Goal: Ask a question

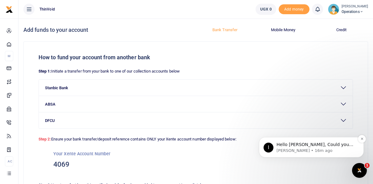
click at [316, 149] on p "[PERSON_NAME] • 16m ago" at bounding box center [317, 151] width 80 height 6
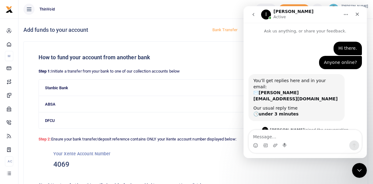
scroll to position [19, 0]
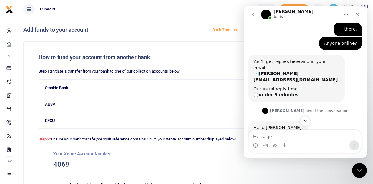
click at [274, 138] on textarea "Message…" at bounding box center [305, 135] width 113 height 10
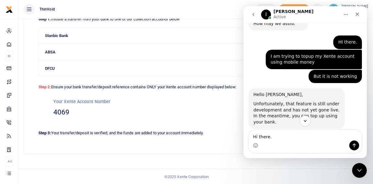
scroll to position [134, 0]
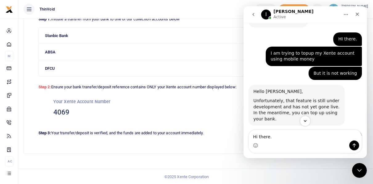
type textarea "Hi there."
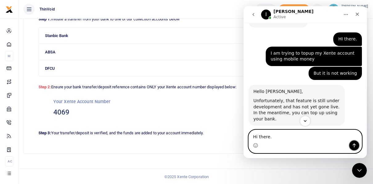
click at [355, 145] on icon "Send a message…" at bounding box center [354, 145] width 5 height 5
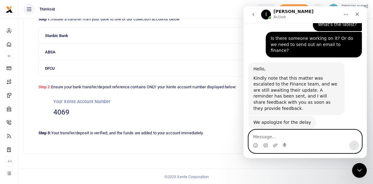
scroll to position [1159, 0]
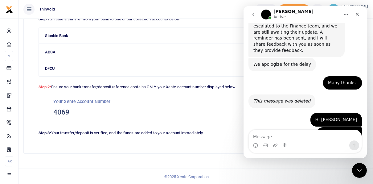
click at [318, 142] on div "Intercom messenger" at bounding box center [305, 145] width 113 height 10
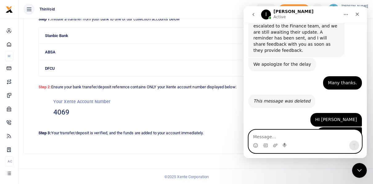
click at [269, 137] on textarea "Message…" at bounding box center [305, 135] width 113 height 10
type textarea "<"
type textarea "My phone number is [PHONE_NUMBER]"
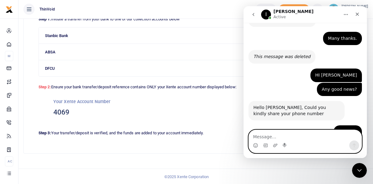
scroll to position [1204, 0]
click at [262, 135] on textarea "Message…" at bounding box center [305, 135] width 113 height 10
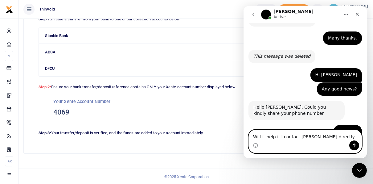
type textarea "Will it help if I contact [PERSON_NAME] directly?"
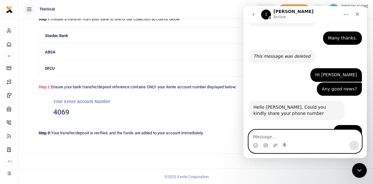
scroll to position [1222, 0]
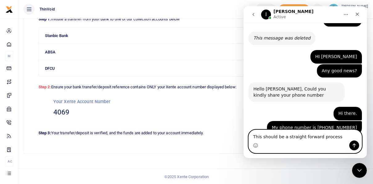
type textarea "This should be a straight forward process."
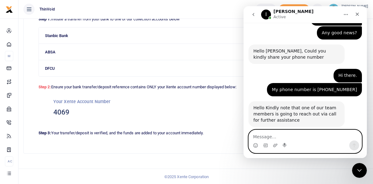
scroll to position [1255, 0]
